Goal: Information Seeking & Learning: Find specific fact

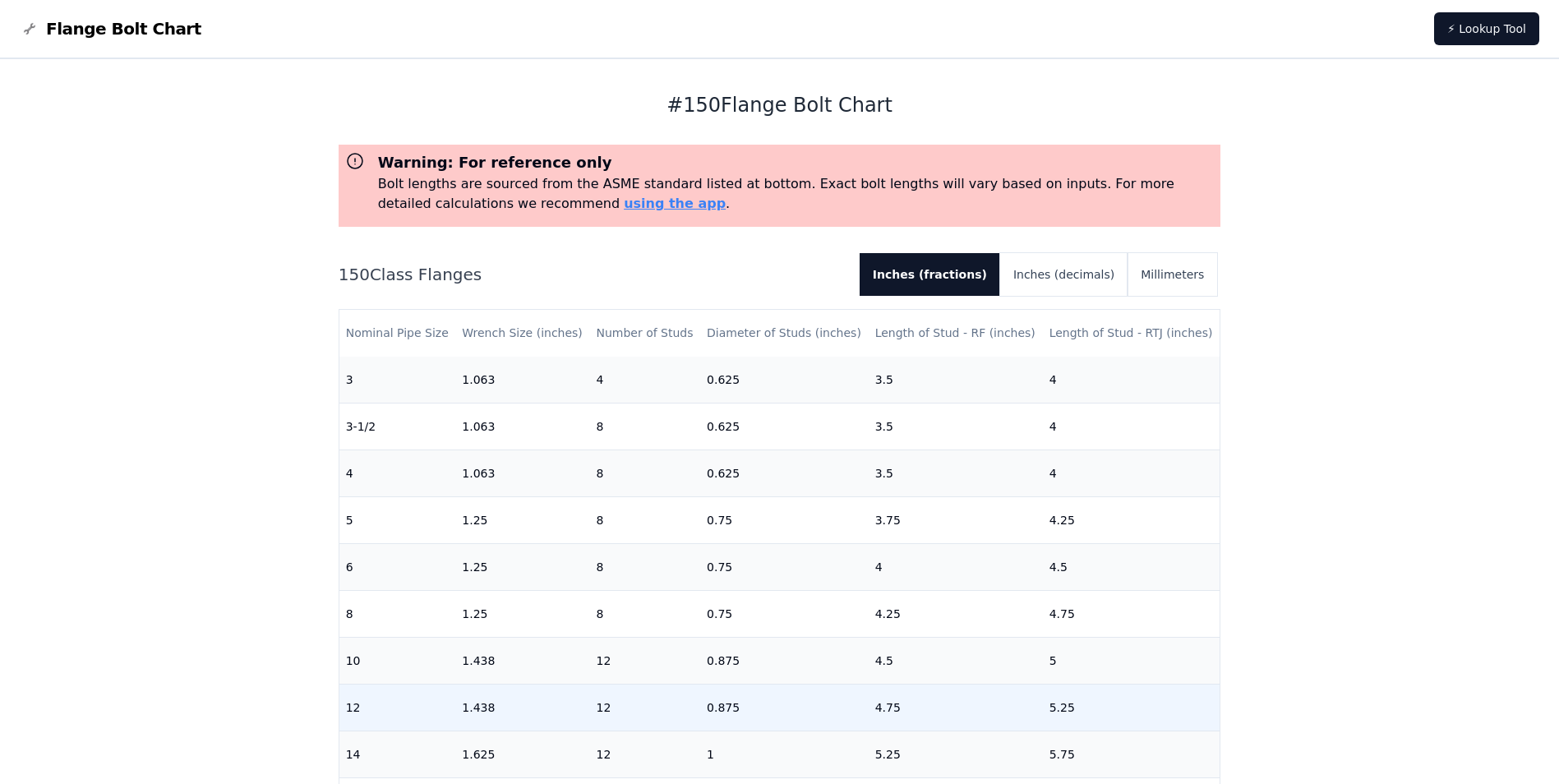
scroll to position [411, 0]
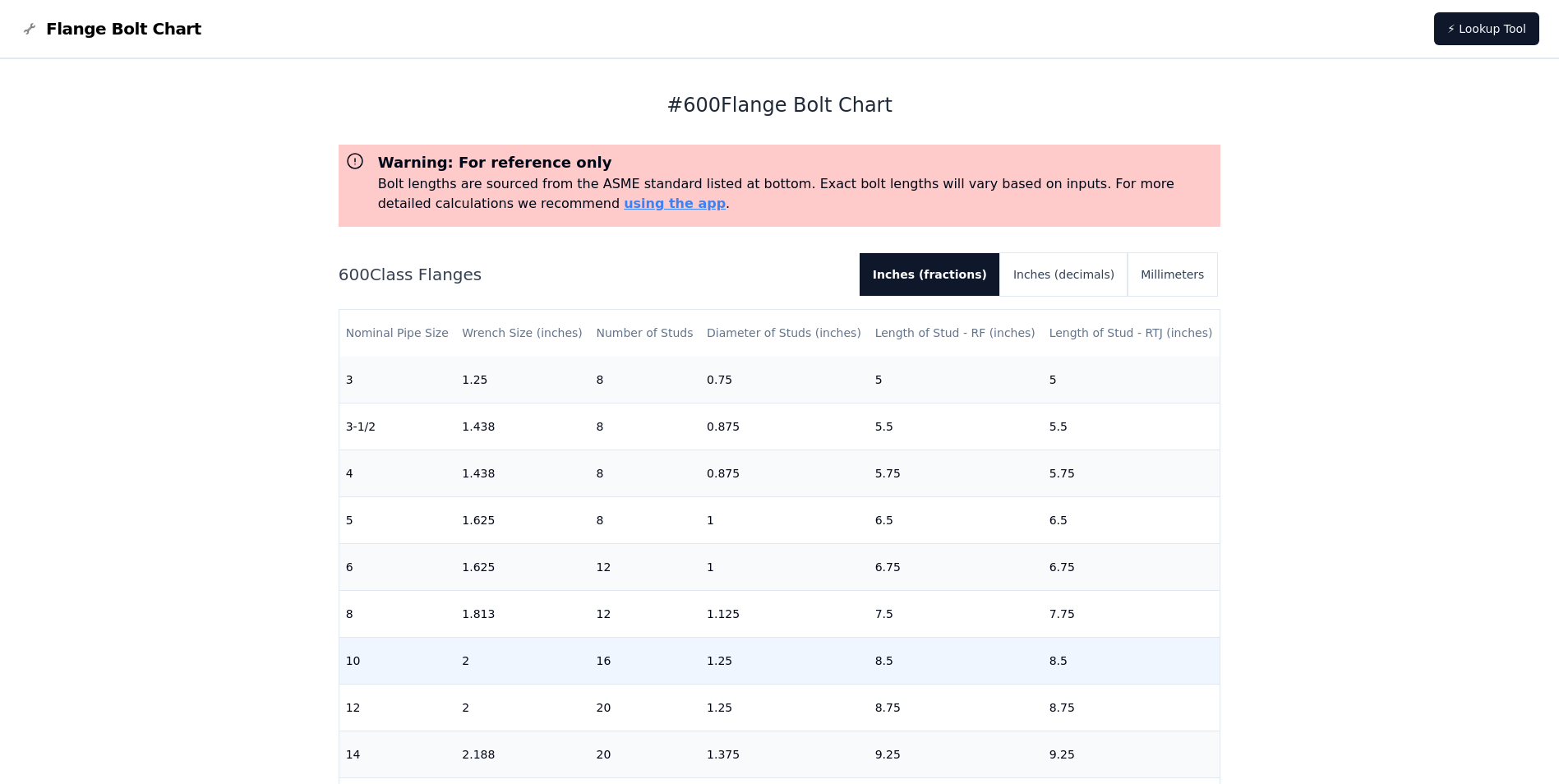
scroll to position [411, 0]
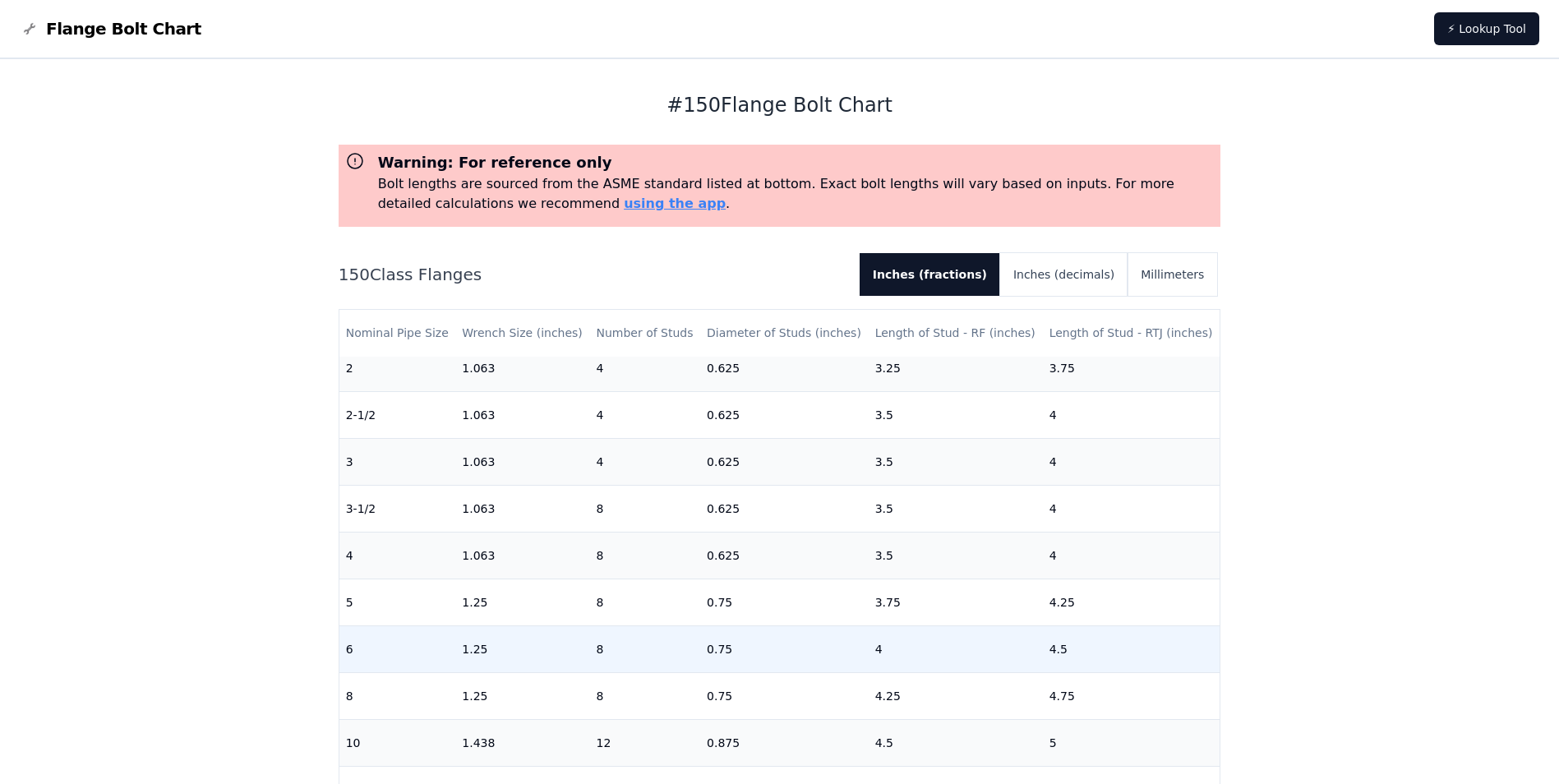
scroll to position [328, 0]
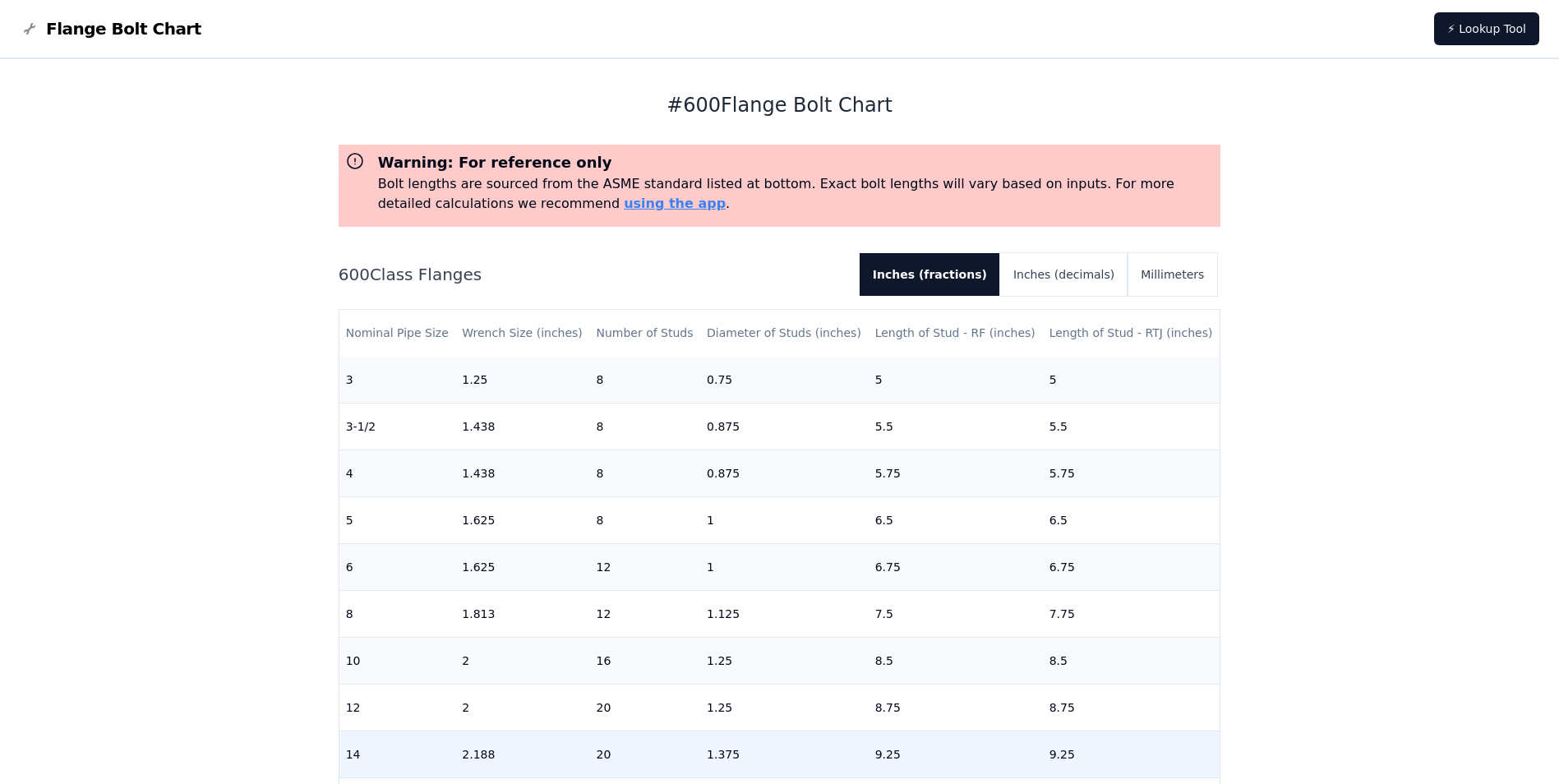
scroll to position [411, 0]
